Goal: Use online tool/utility: Utilize a website feature to perform a specific function

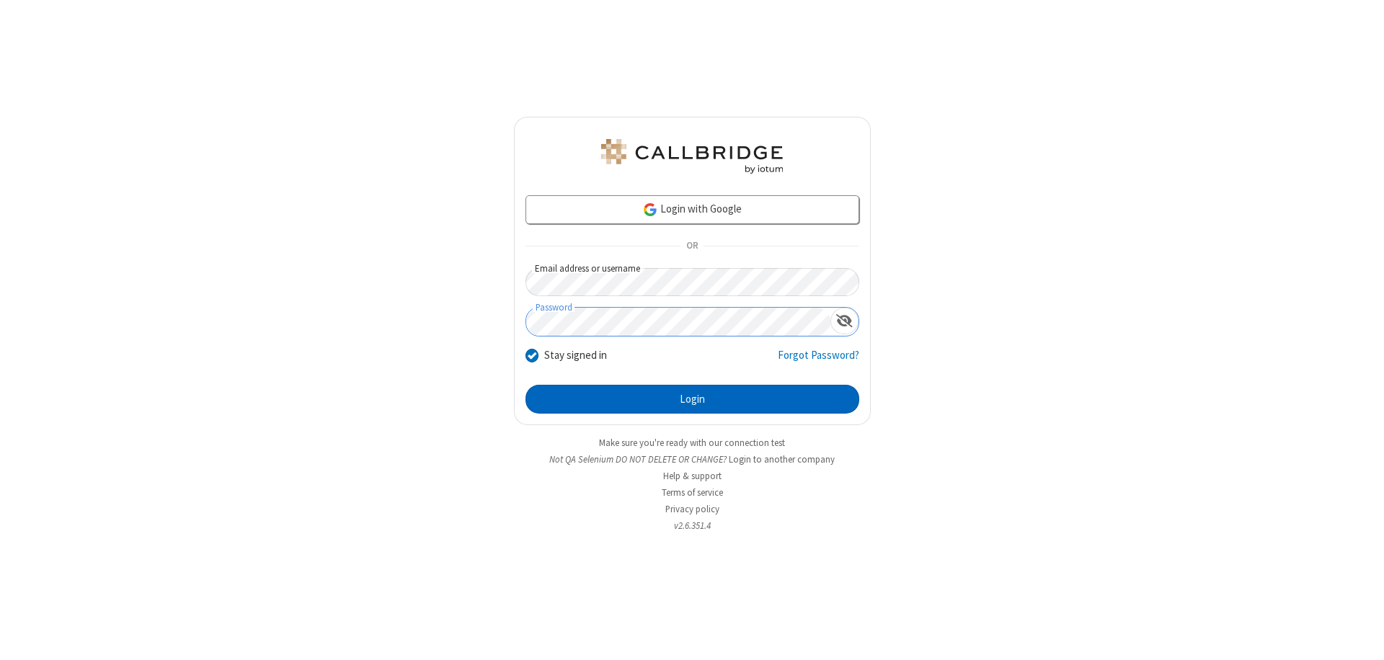
click at [692, 399] on button "Login" at bounding box center [692, 399] width 334 height 29
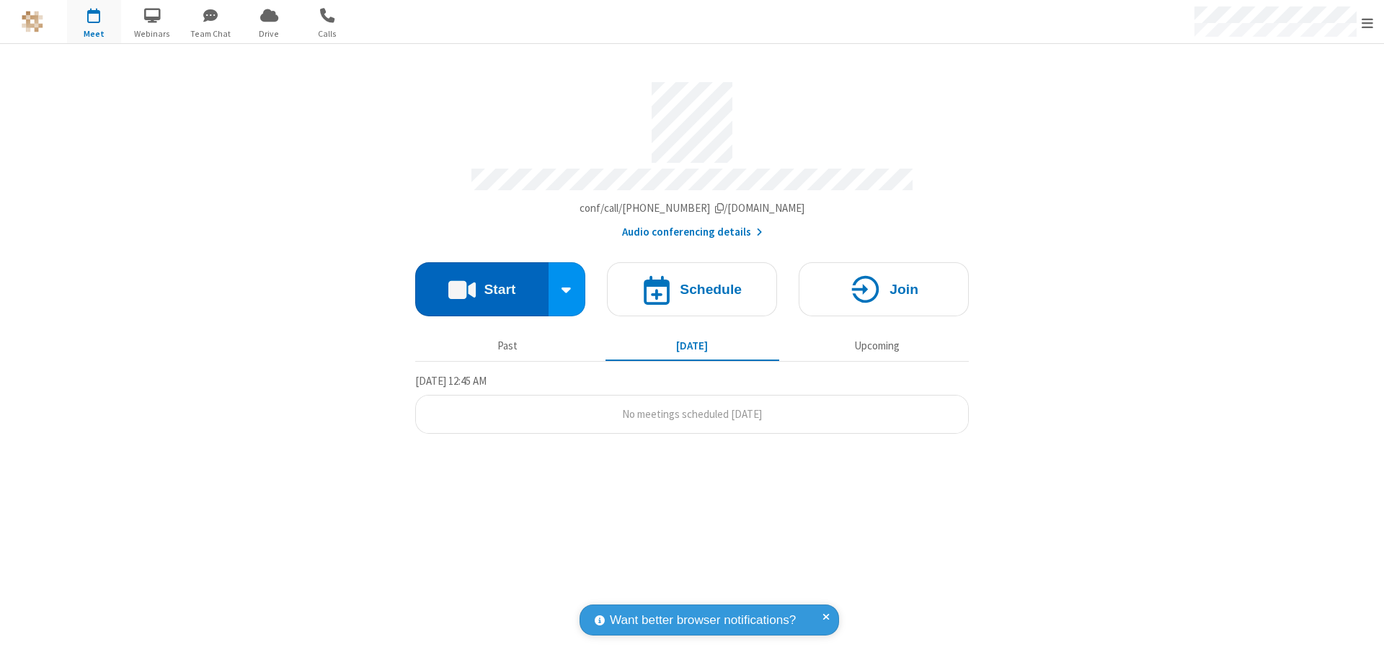
click at [481, 282] on button "Start" at bounding box center [481, 289] width 133 height 54
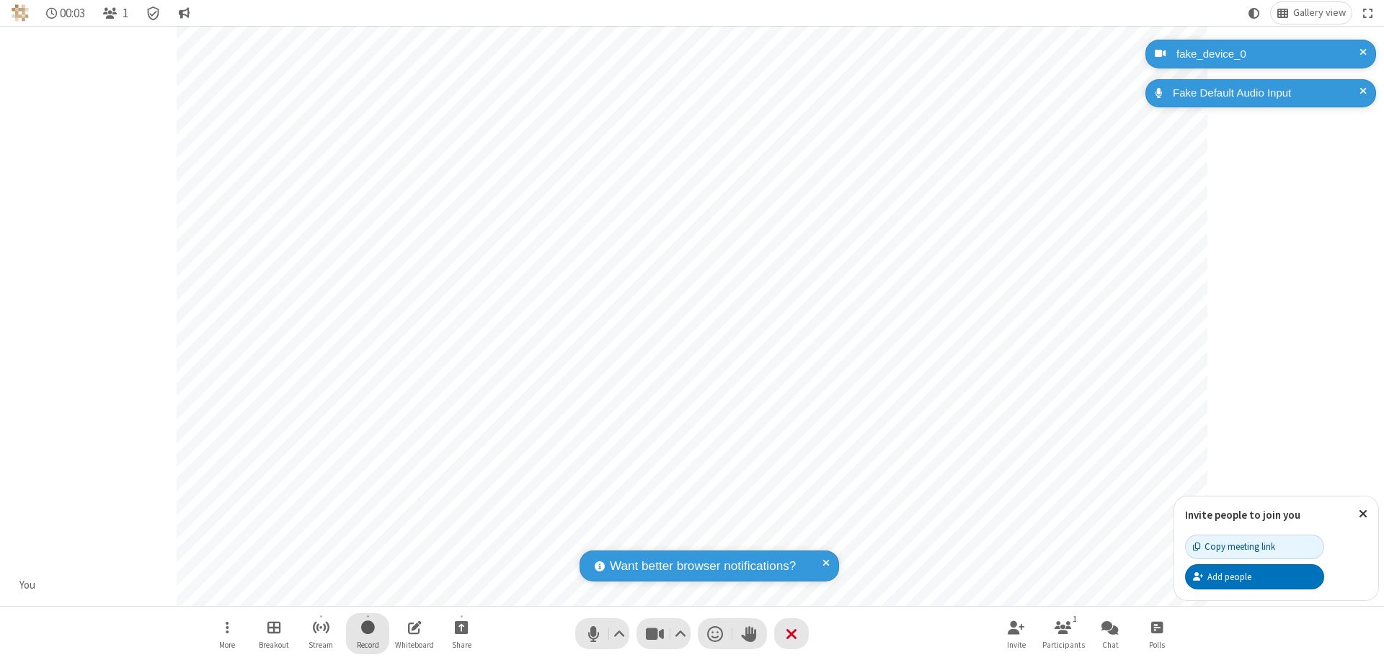
click at [368, 633] on span "Start recording" at bounding box center [368, 627] width 14 height 18
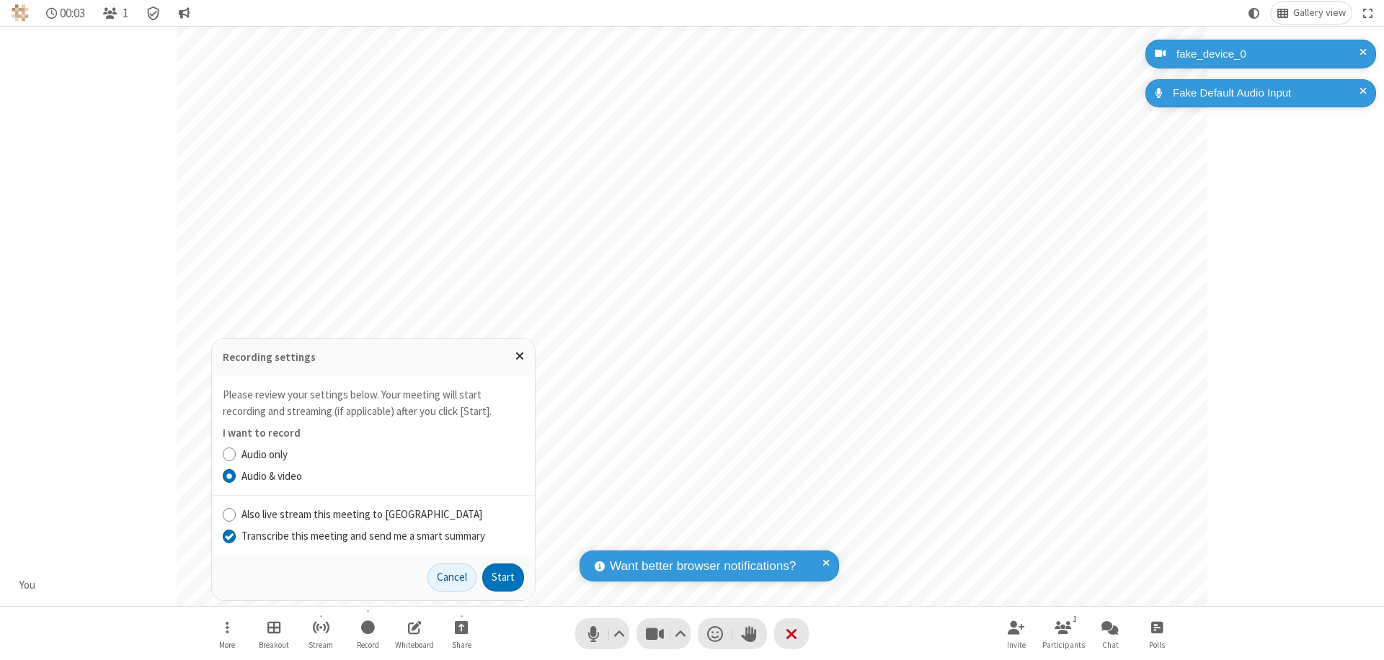
click at [228, 535] on input "Transcribe this meeting and send me a smart summary" at bounding box center [230, 535] width 14 height 15
click at [503, 577] on button "Start" at bounding box center [503, 578] width 42 height 29
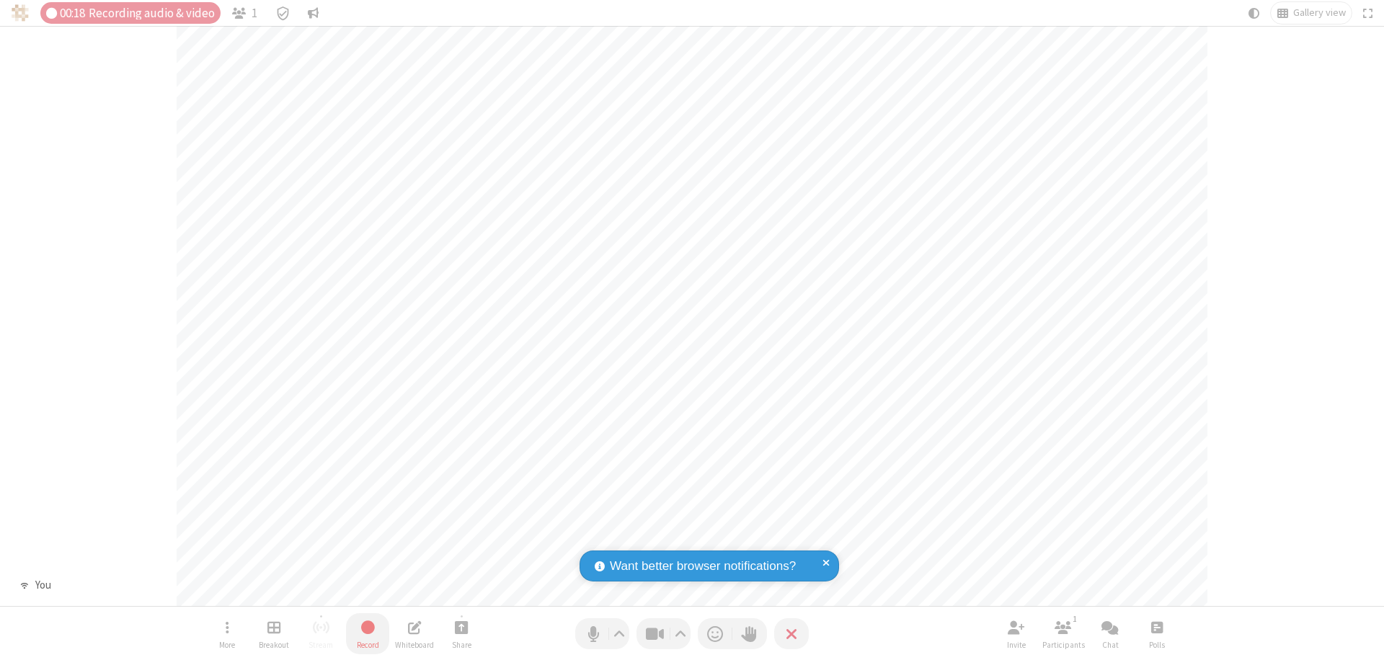
click at [368, 633] on span "Stop recording" at bounding box center [368, 627] width 17 height 18
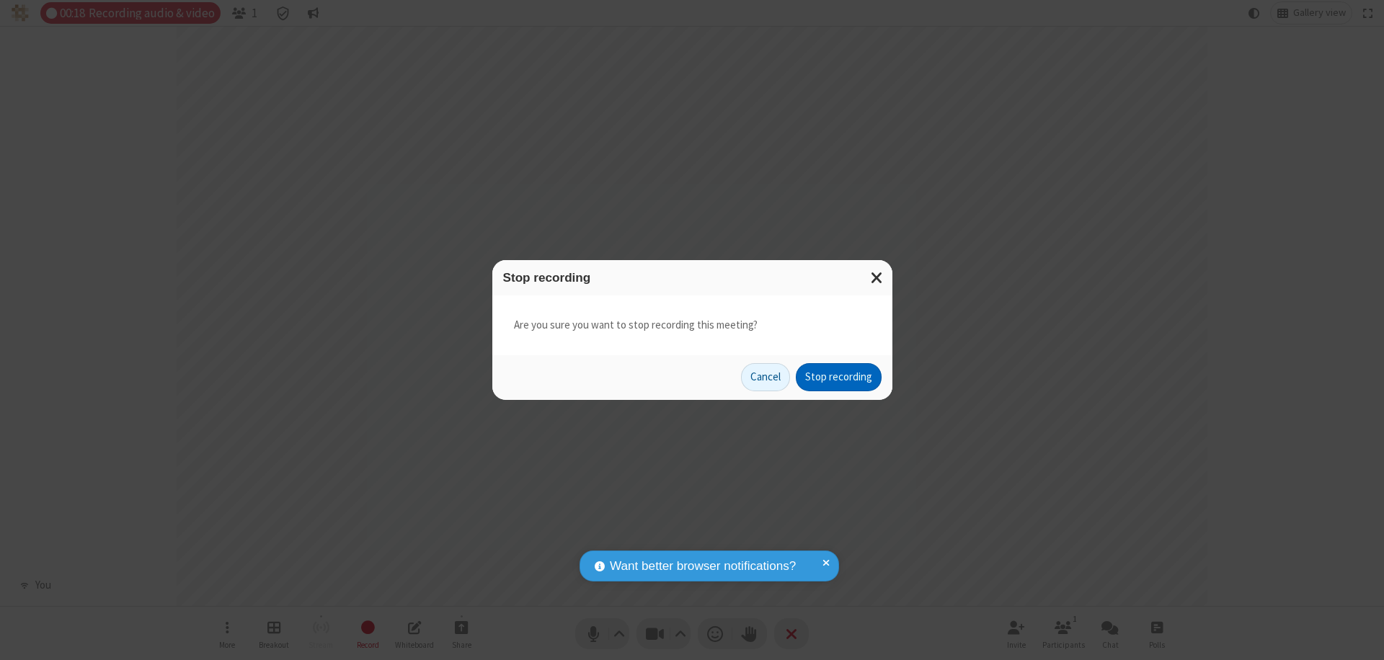
click at [838, 377] on button "Stop recording" at bounding box center [839, 377] width 86 height 29
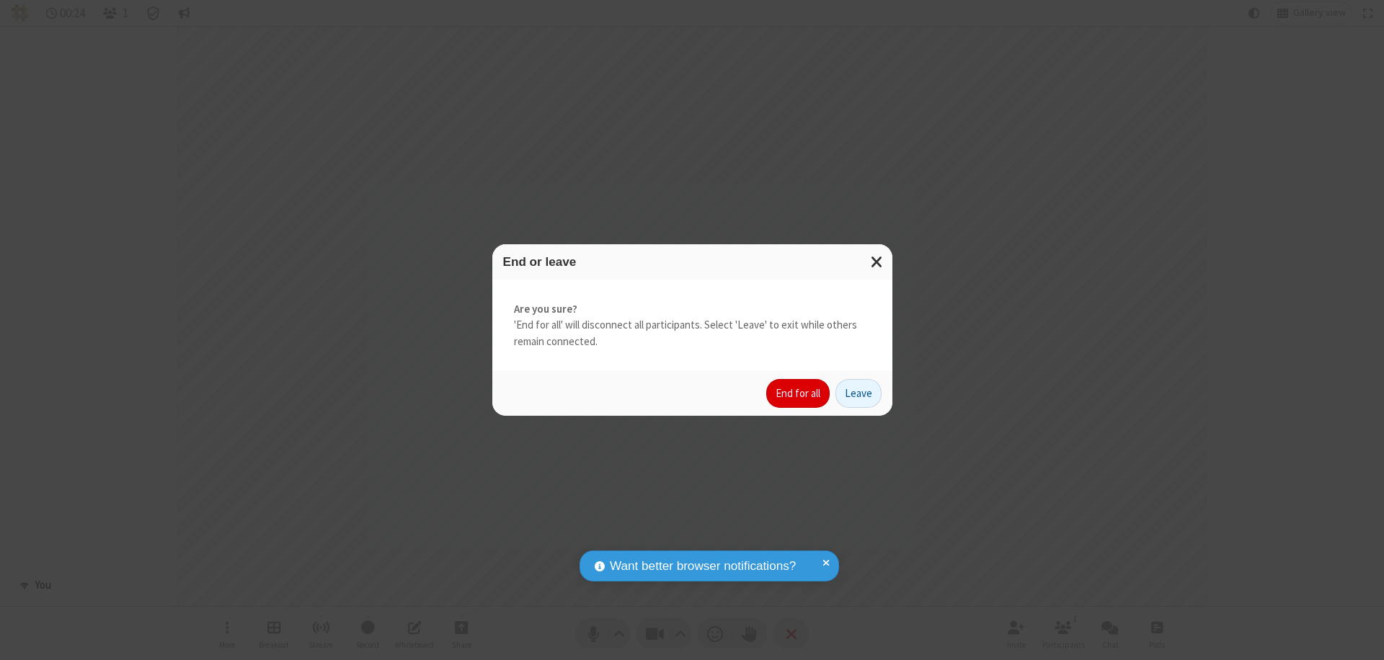
click at [798, 393] on button "End for all" at bounding box center [797, 393] width 63 height 29
